Goal: Check status

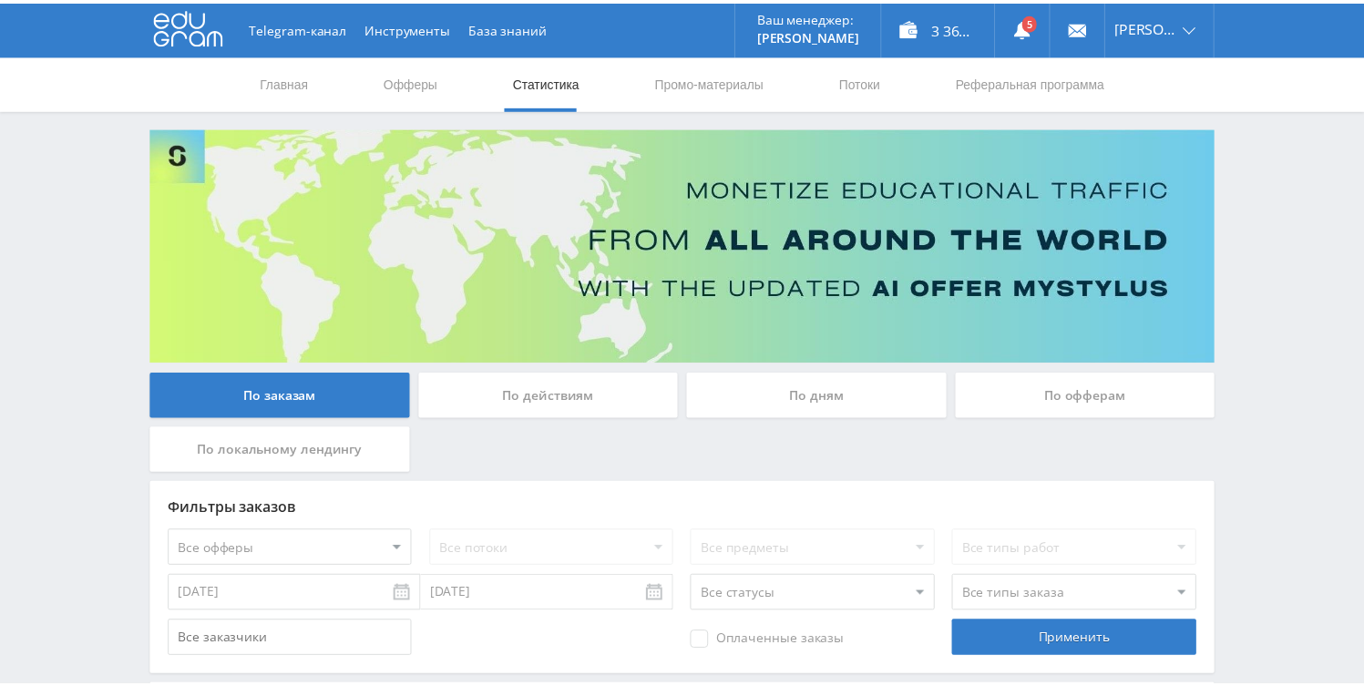
scroll to position [604, 0]
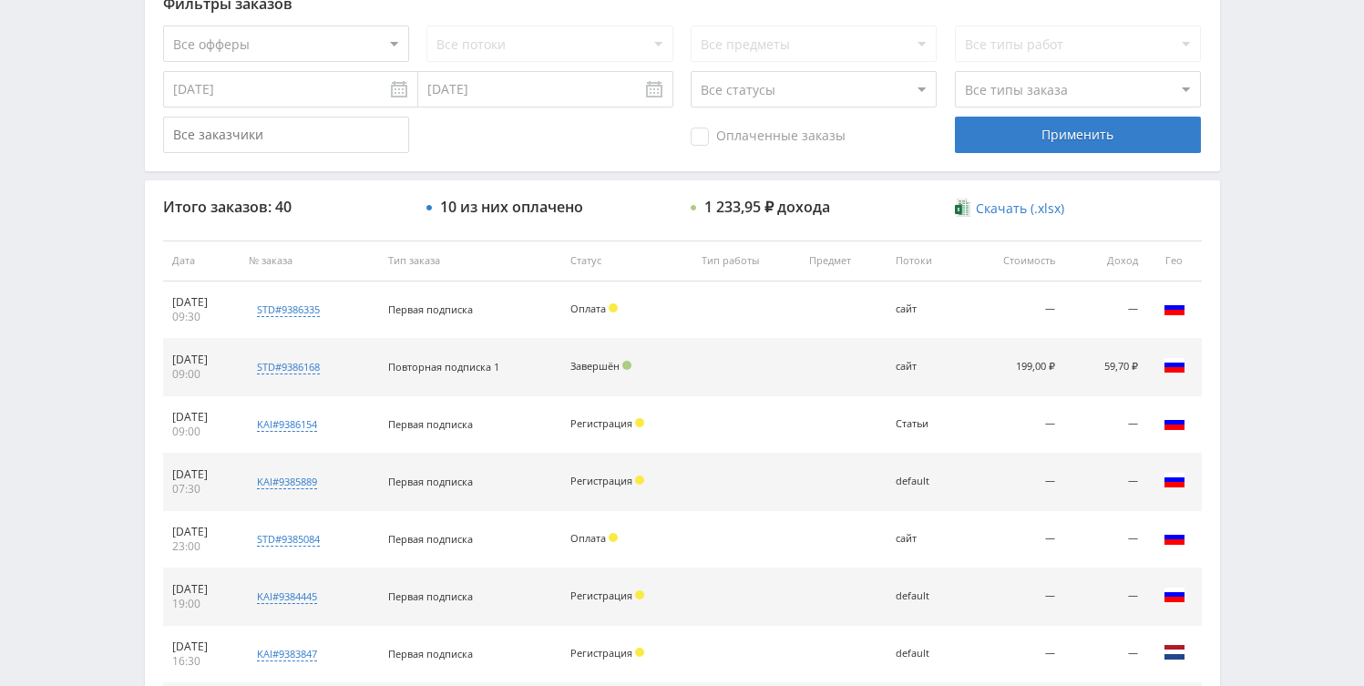
scroll to position [530, 0]
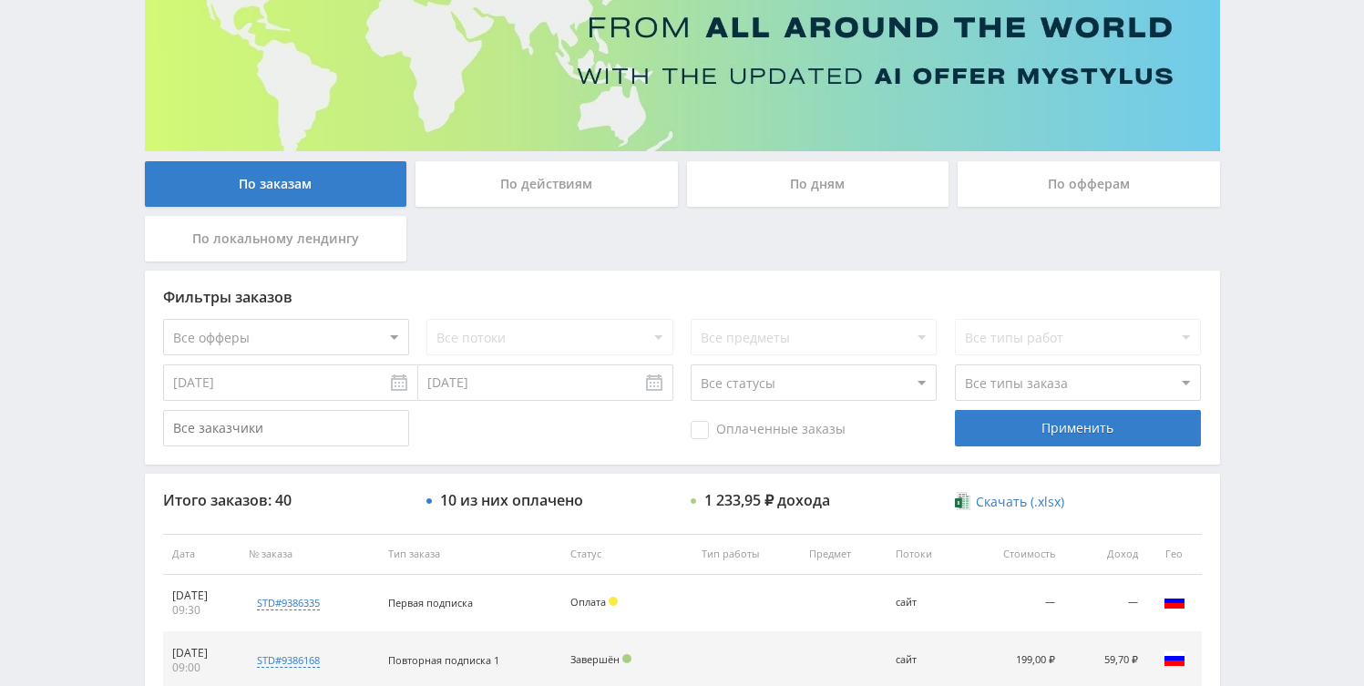
scroll to position [450, 0]
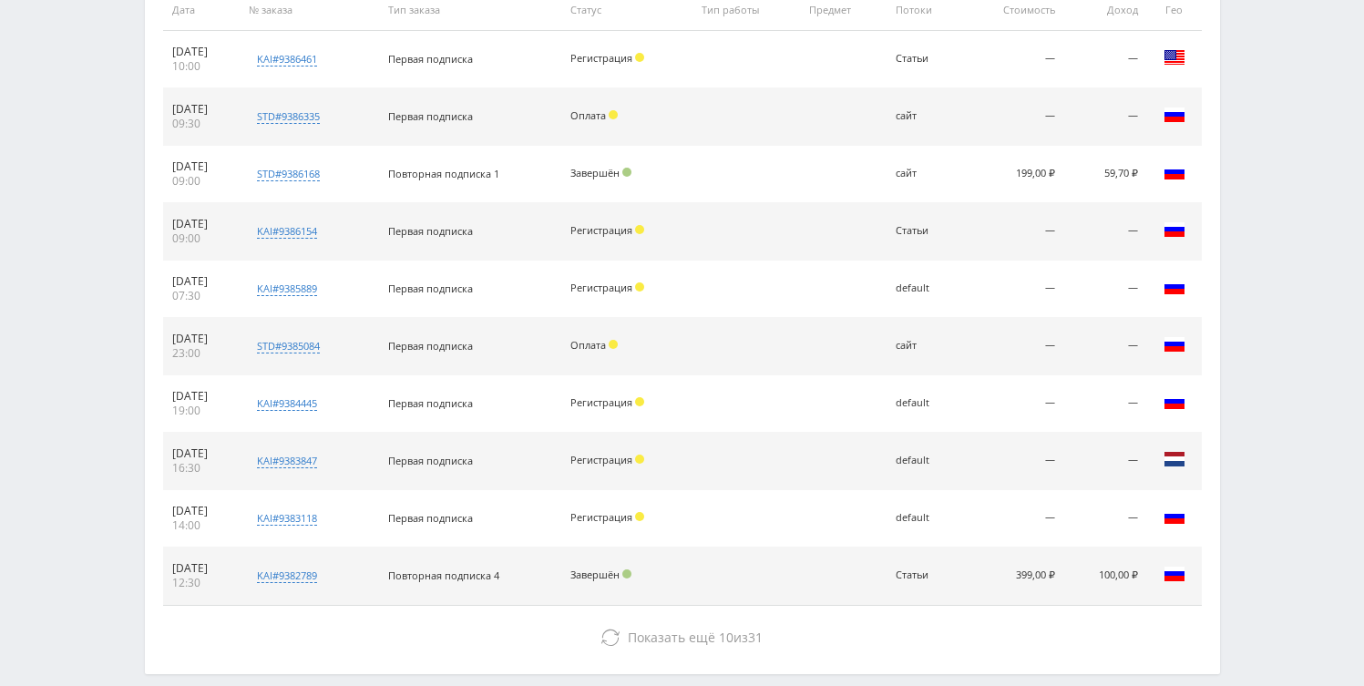
scroll to position [839, 0]
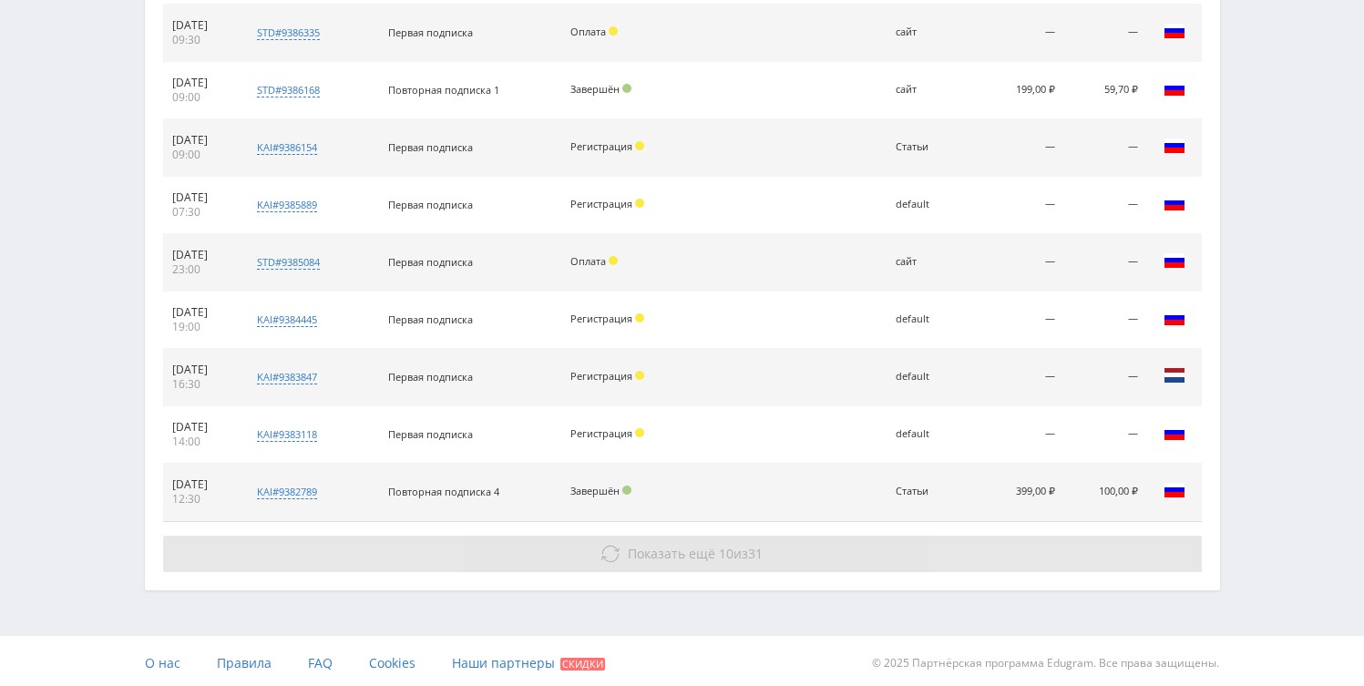
click at [752, 547] on span "31" at bounding box center [755, 553] width 15 height 17
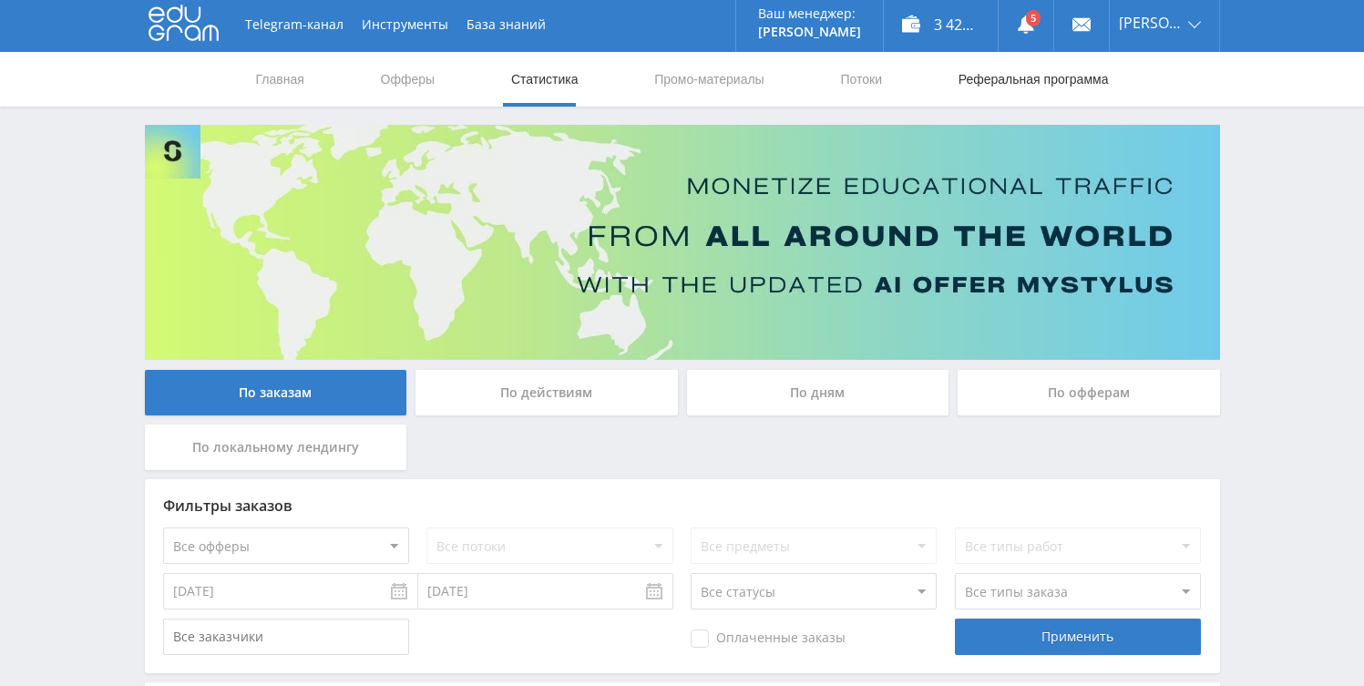
scroll to position [0, 0]
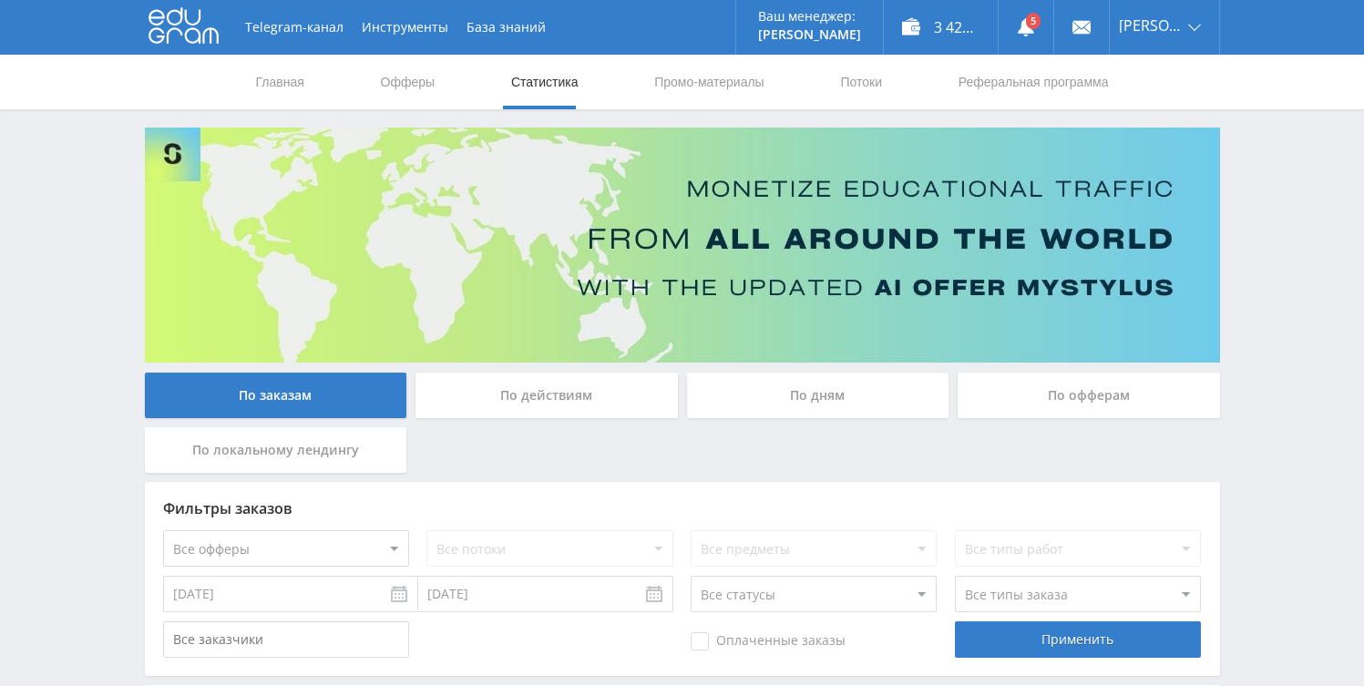
click at [752, 398] on div "По дням" at bounding box center [818, 396] width 262 height 46
click at [0, 0] on input "По дням" at bounding box center [0, 0] width 0 height 0
